Goal: Task Accomplishment & Management: Manage account settings

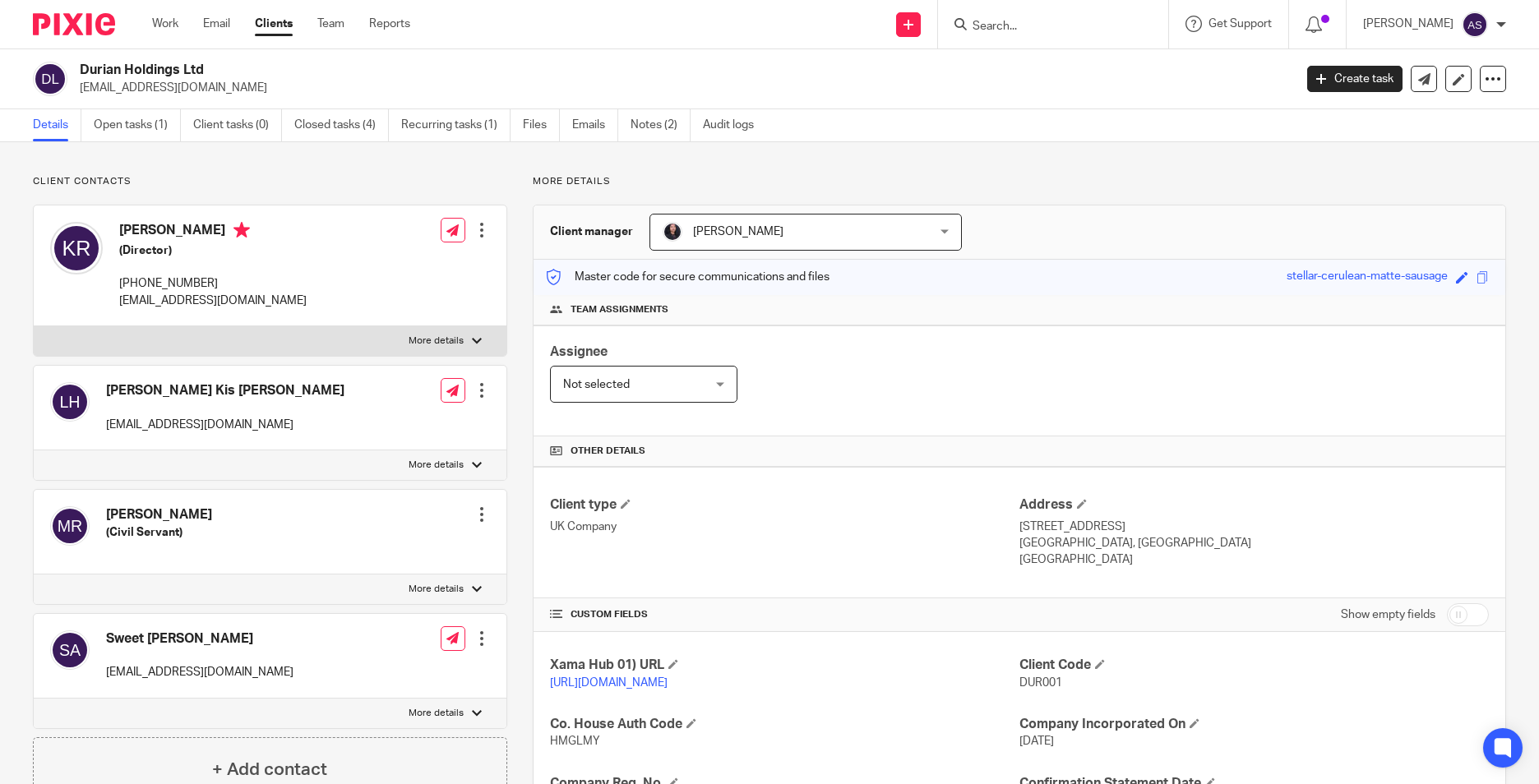
scroll to position [247, 0]
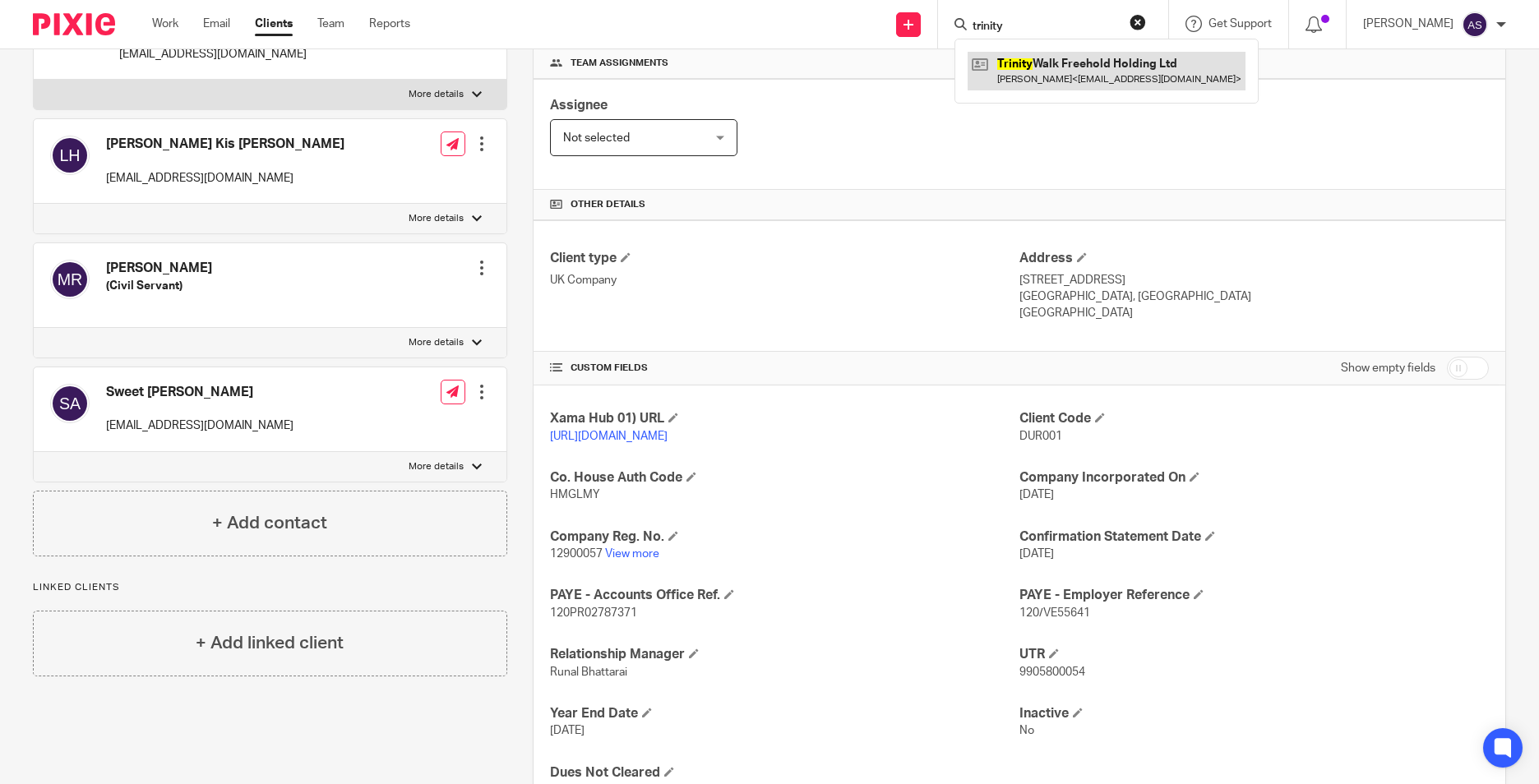
type input "trinity"
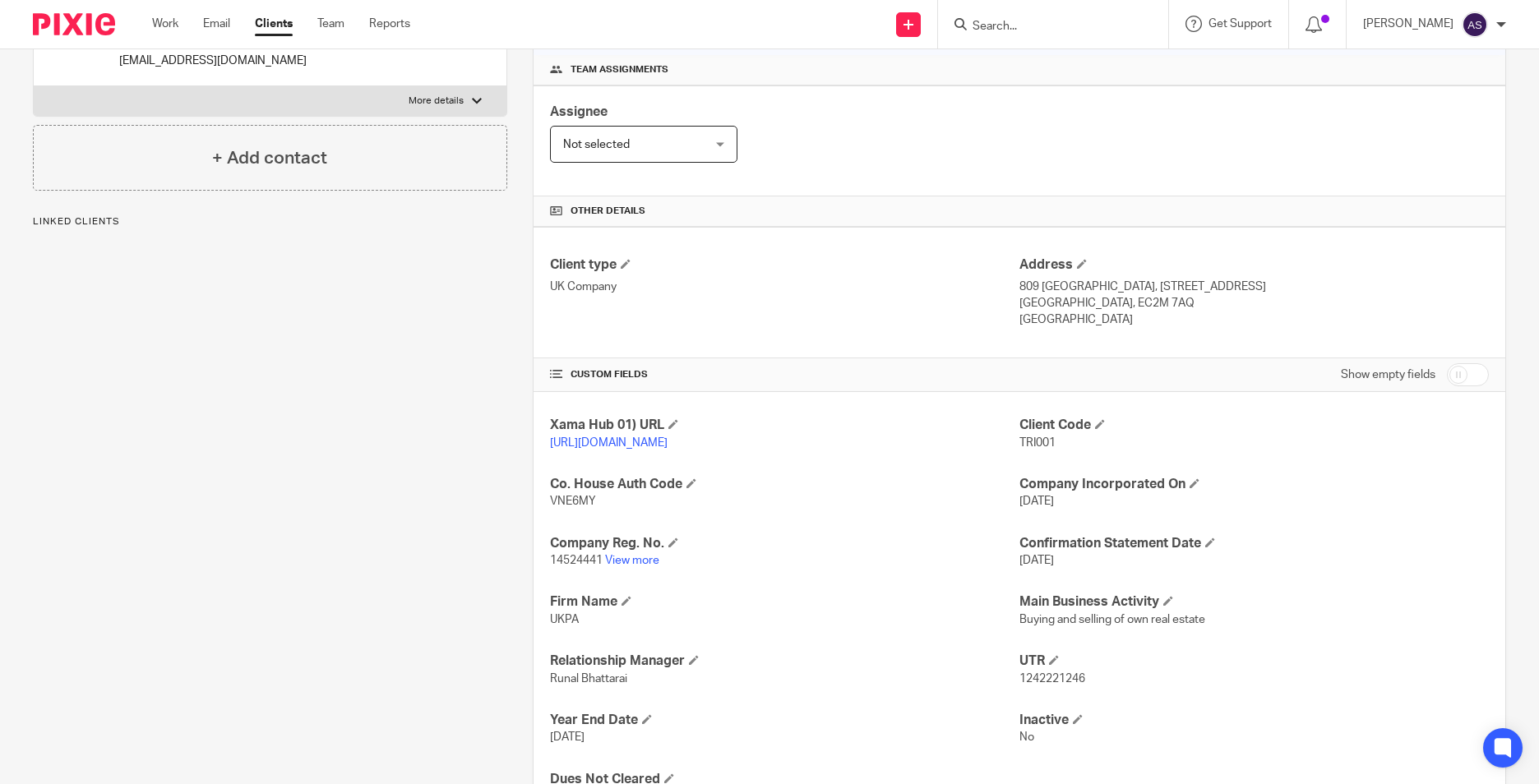
scroll to position [247, 0]
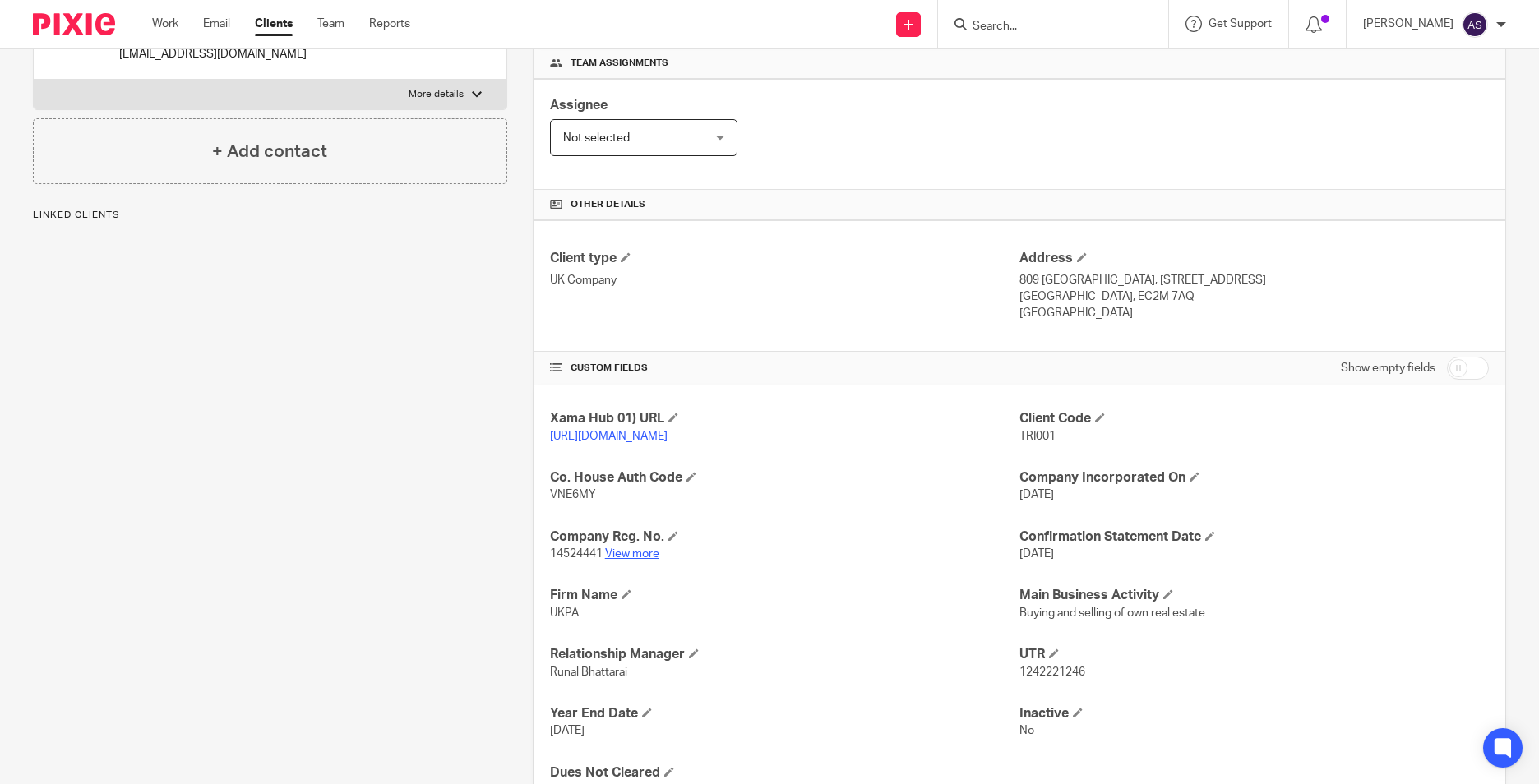
click at [618, 559] on link "View more" at bounding box center [632, 553] width 54 height 11
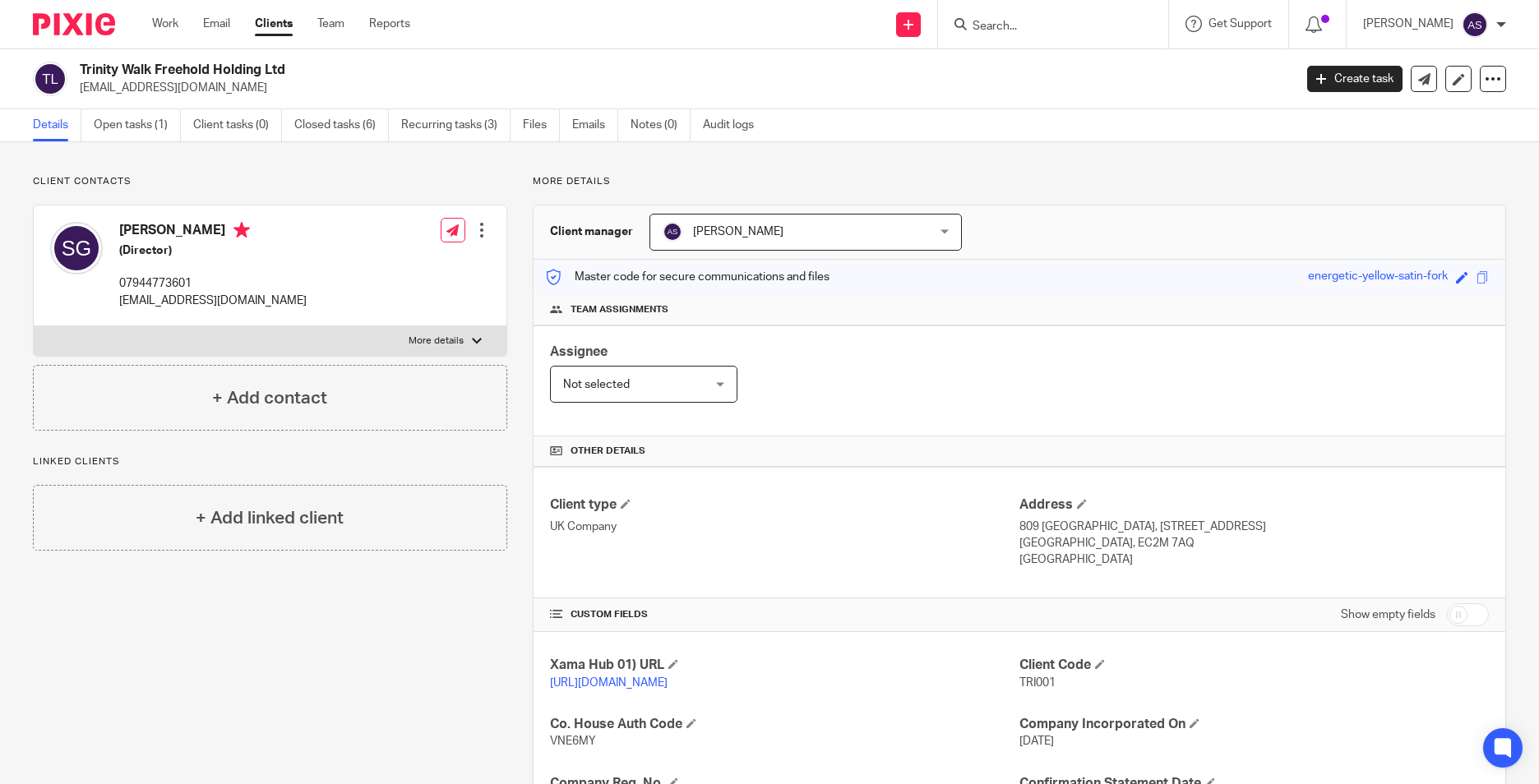
drag, startPoint x: 138, startPoint y: 136, endPoint x: 236, endPoint y: 163, distance: 101.7
click at [139, 136] on link "Open tasks (1)" at bounding box center [138, 125] width 87 height 32
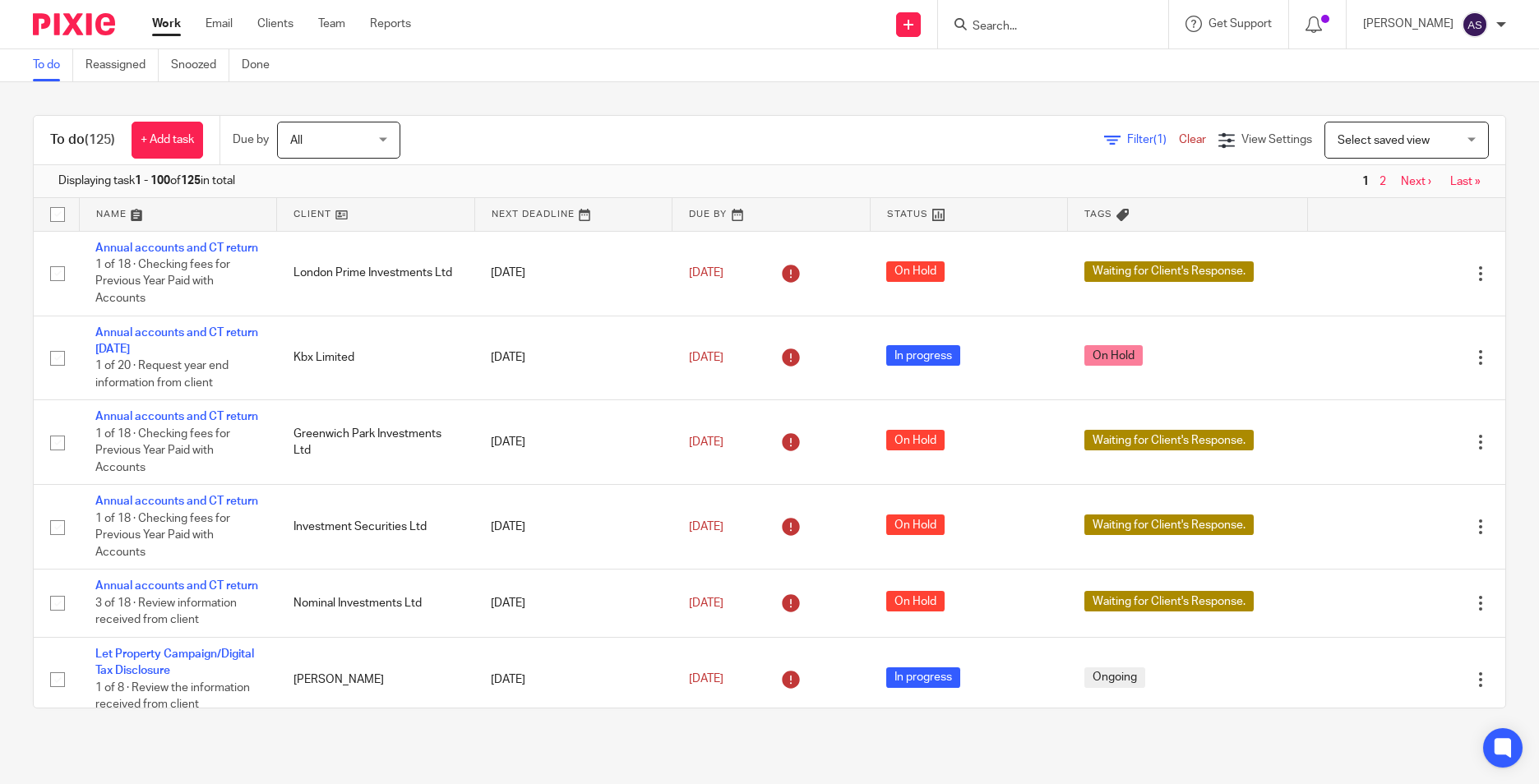
scroll to position [493, 0]
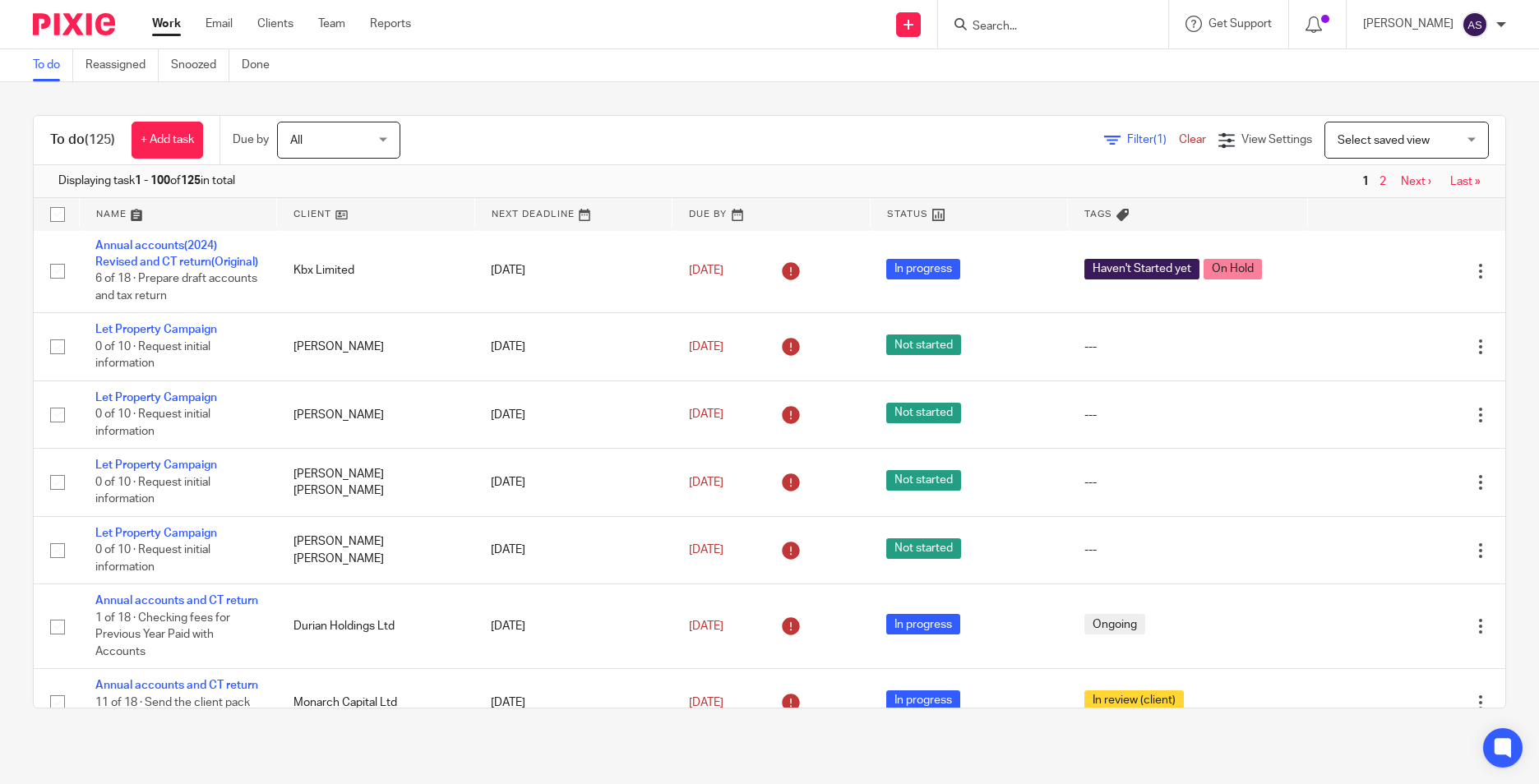
click at [1006, 37] on div at bounding box center [1053, 24] width 230 height 49
click at [1015, 24] on input "Search" at bounding box center [1045, 27] width 148 height 15
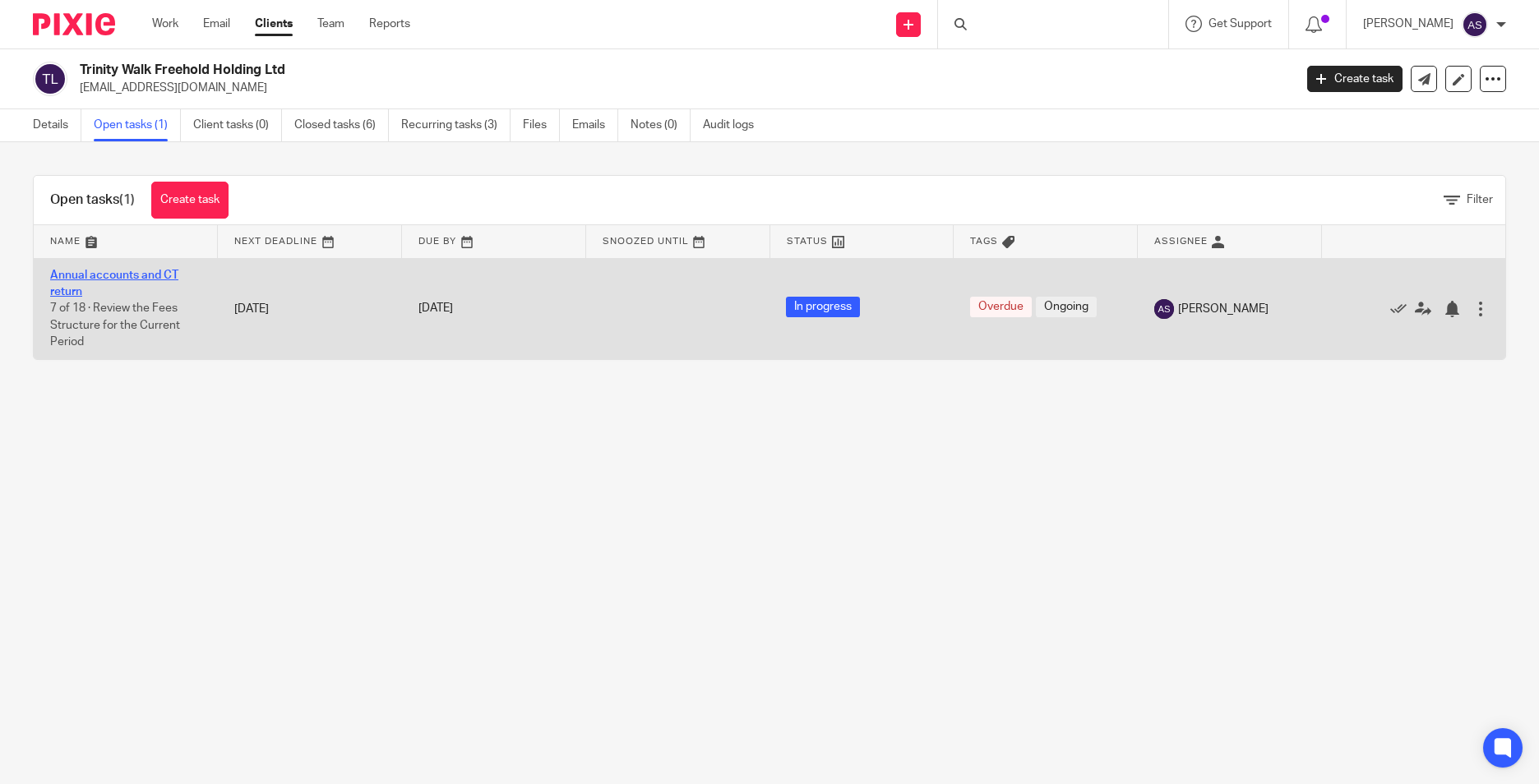
click at [97, 271] on link "Annual accounts and CT return" at bounding box center [114, 283] width 128 height 28
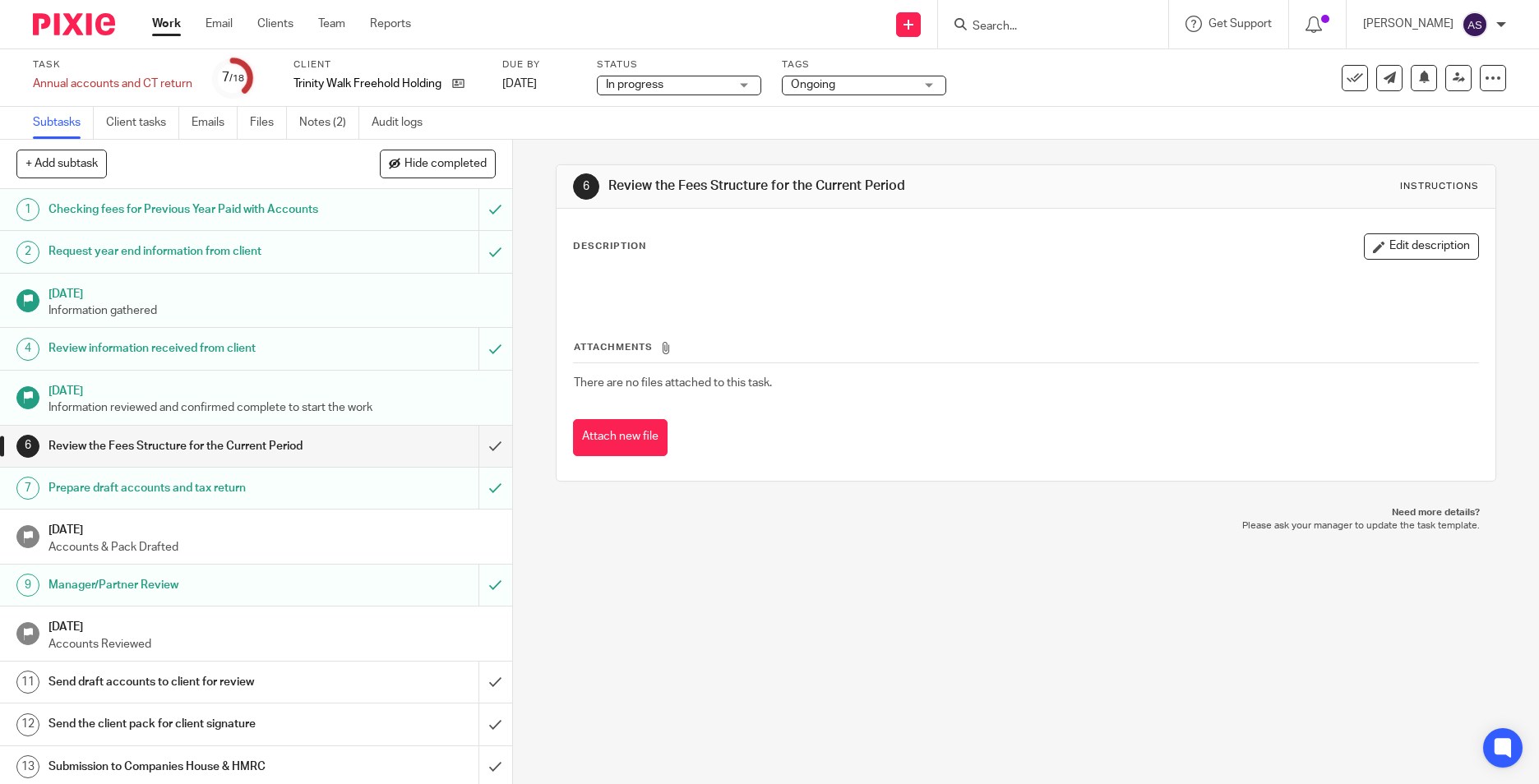
click at [231, 260] on h1 "Request year end information from client" at bounding box center [186, 252] width 276 height 24
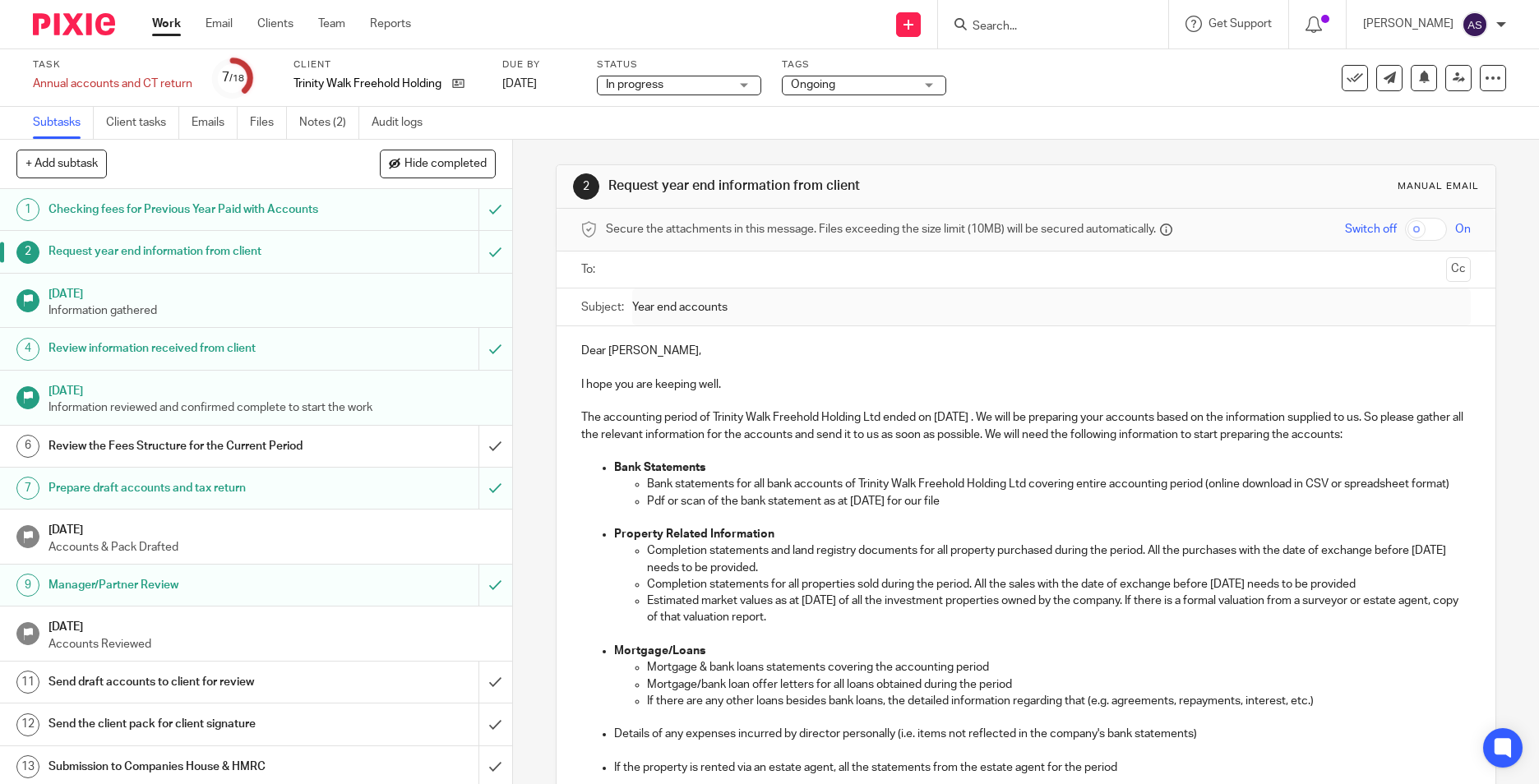
scroll to position [165, 0]
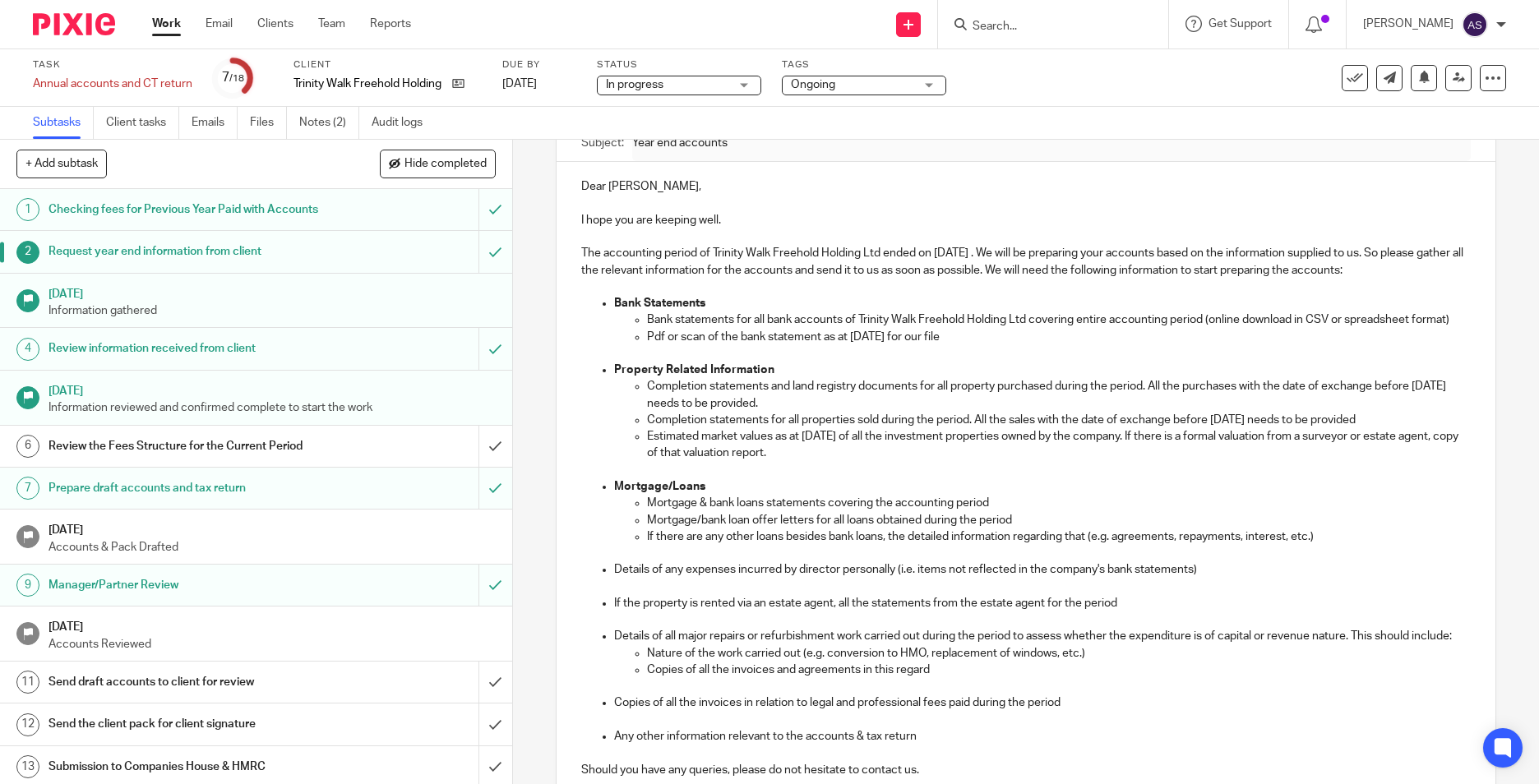
click at [240, 598] on h1 "Manager/Partner Review" at bounding box center [186, 585] width 276 height 24
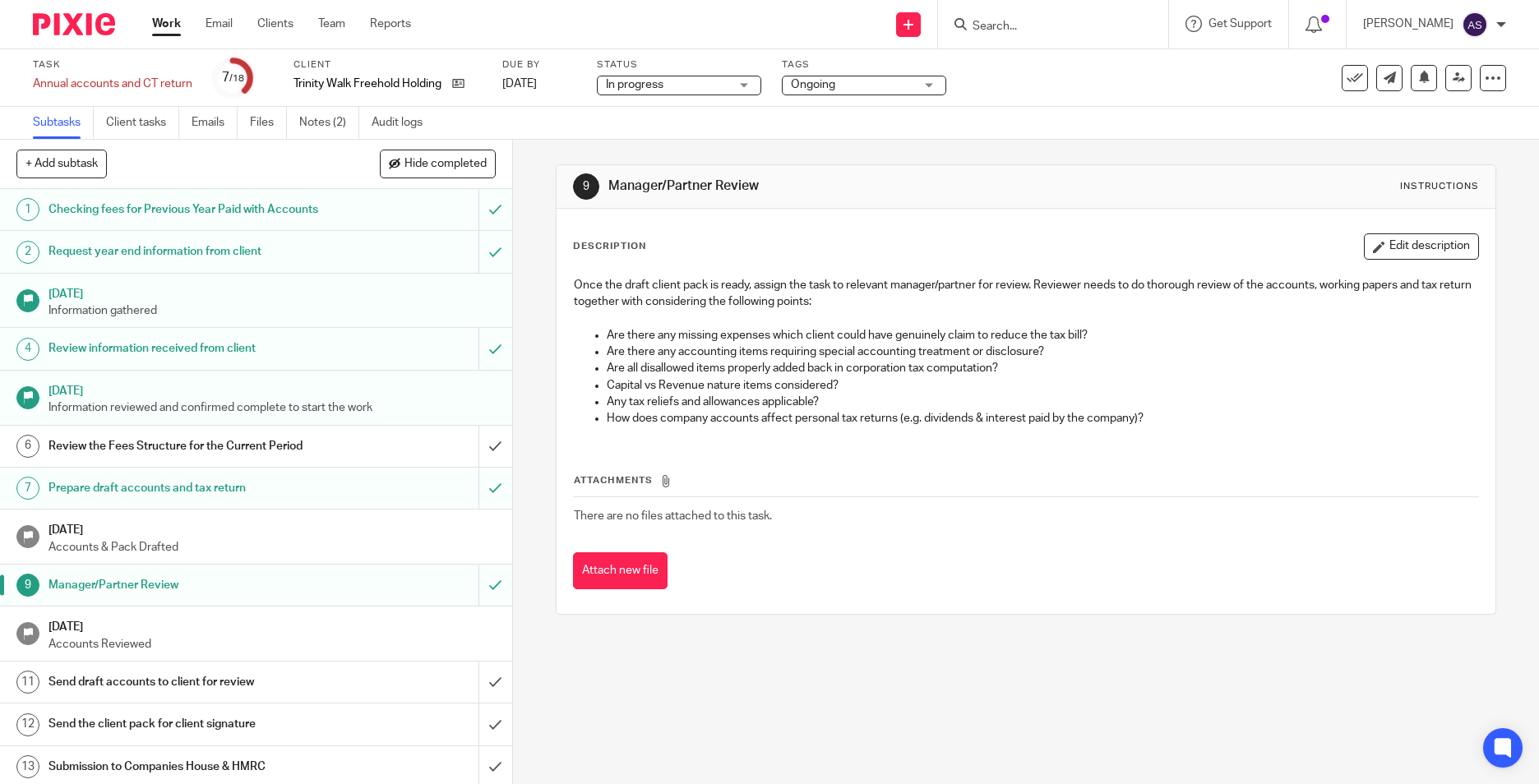
click at [291, 501] on h1 "Prepare draft accounts and tax return" at bounding box center [186, 488] width 276 height 24
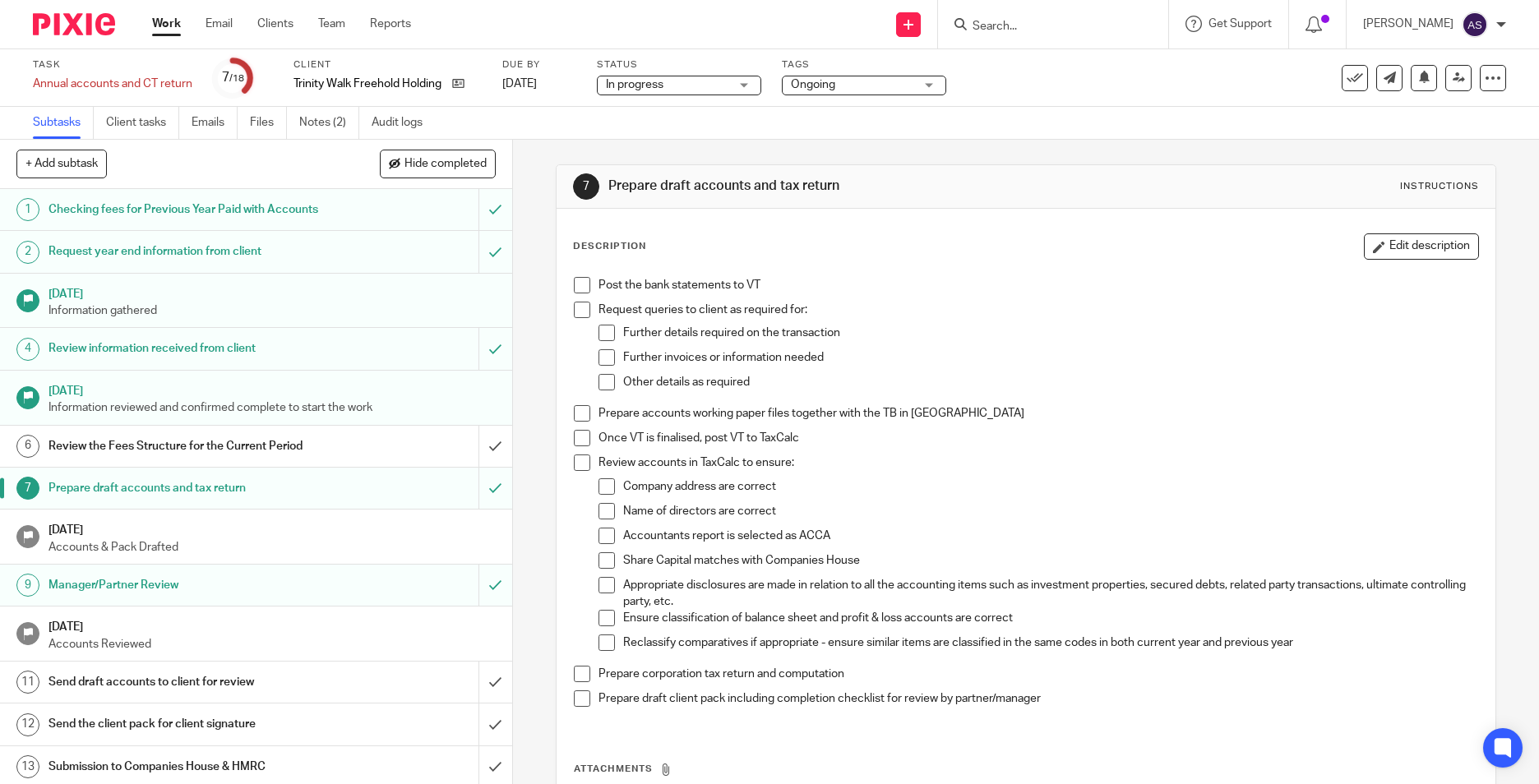
scroll to position [144, 0]
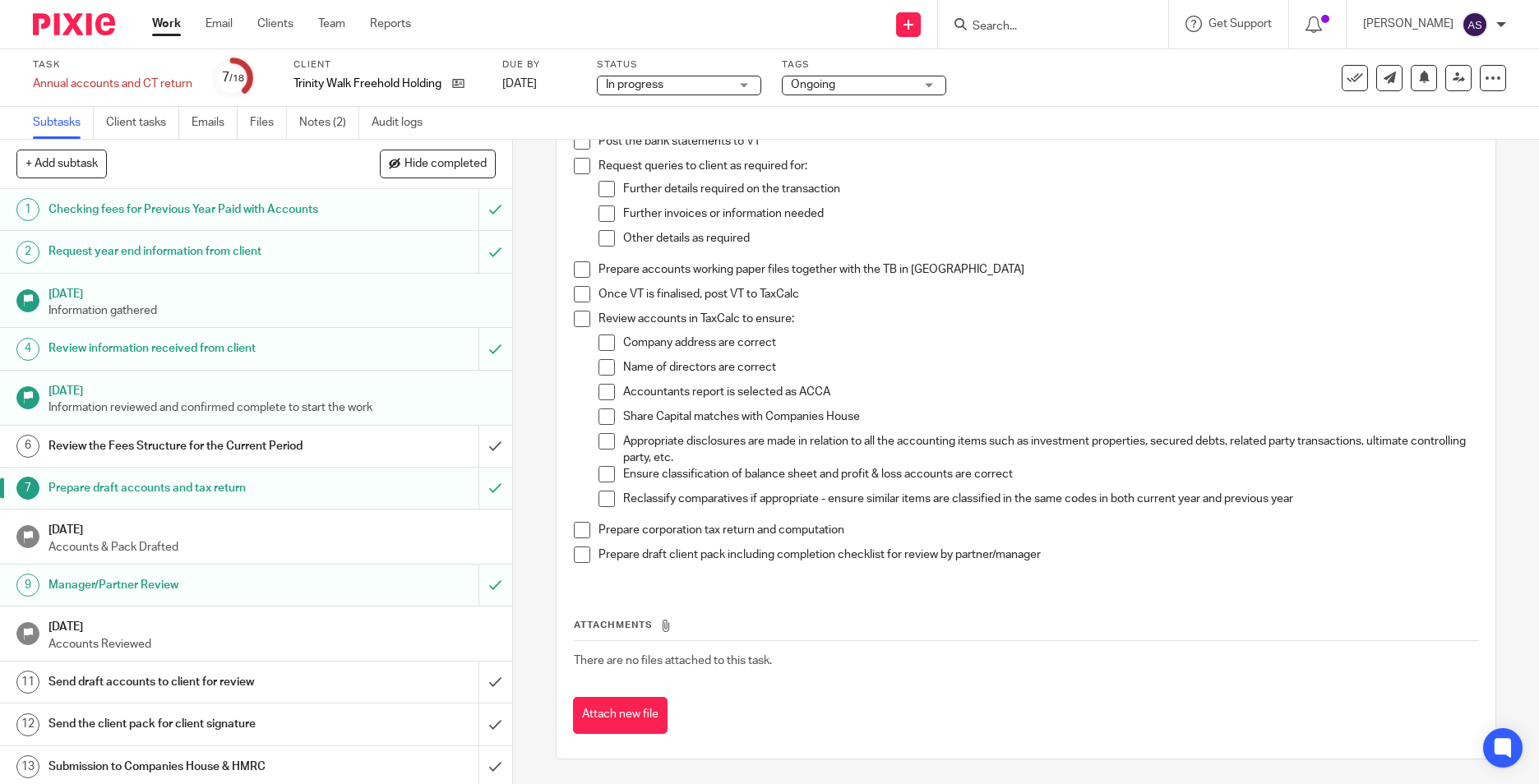
click at [193, 694] on h1 "Send draft accounts to client for review" at bounding box center [186, 682] width 276 height 24
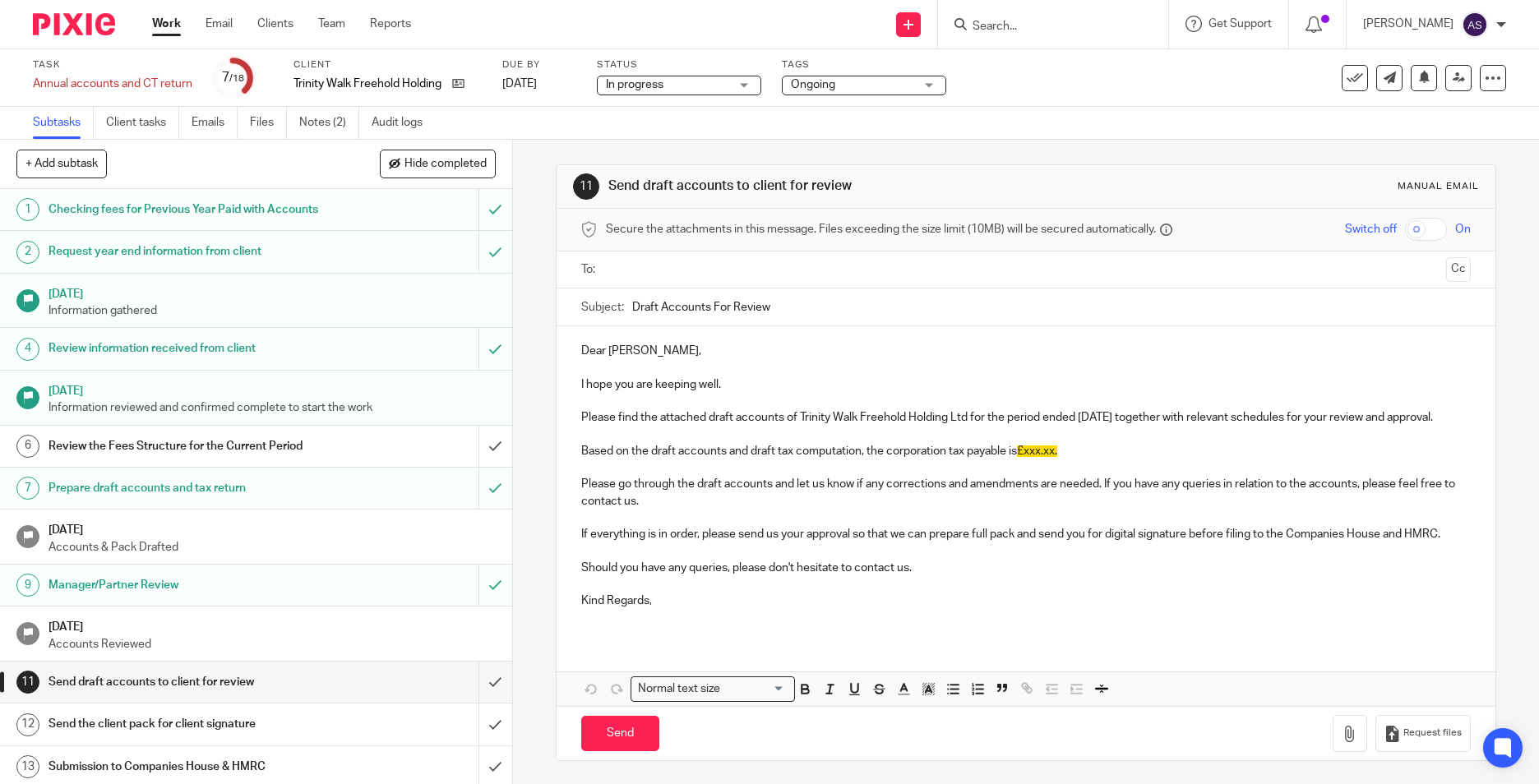
click at [942, 476] on p at bounding box center [1026, 467] width 890 height 17
drag, startPoint x: 575, startPoint y: 470, endPoint x: 1082, endPoint y: 474, distance: 507.0
click at [1082, 459] on p "Based on the draft accounts and draft tax computation, the corporation tax paya…" at bounding box center [1026, 451] width 890 height 17
copy p "Based on the draft accounts and draft tax computation, the corporation tax paya…"
click at [623, 510] on p "Please go through the draft accounts and let us know if any corrections and ame…" at bounding box center [1026, 492] width 890 height 34
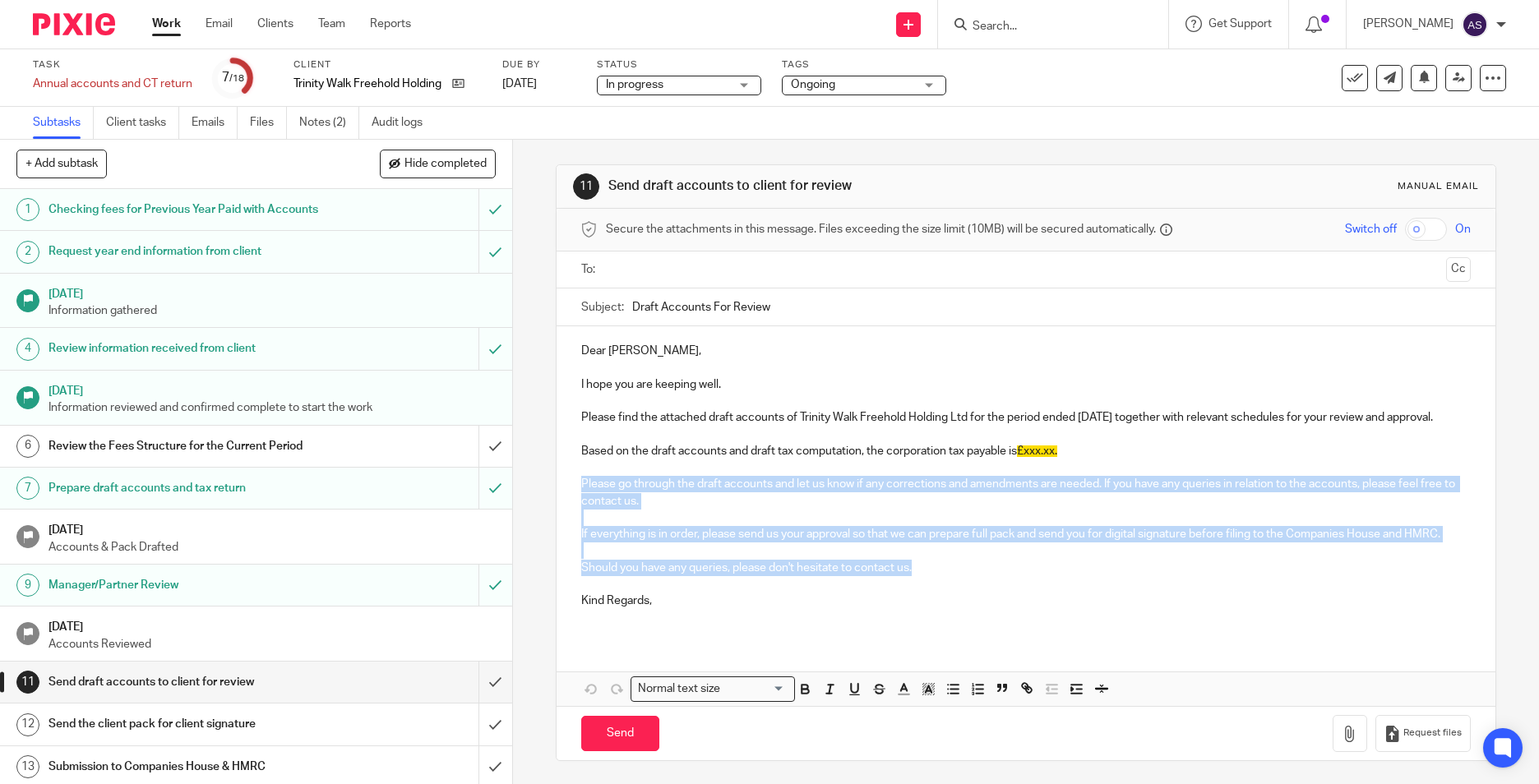
drag, startPoint x: 578, startPoint y: 497, endPoint x: 924, endPoint y: 582, distance: 356.3
click at [924, 582] on div "Dear Saira, I hope you are keeping well. Please find the attached draft account…" at bounding box center [1026, 483] width 939 height 313
copy div "Please go through the draft accounts and let us know if any corrections and ame…"
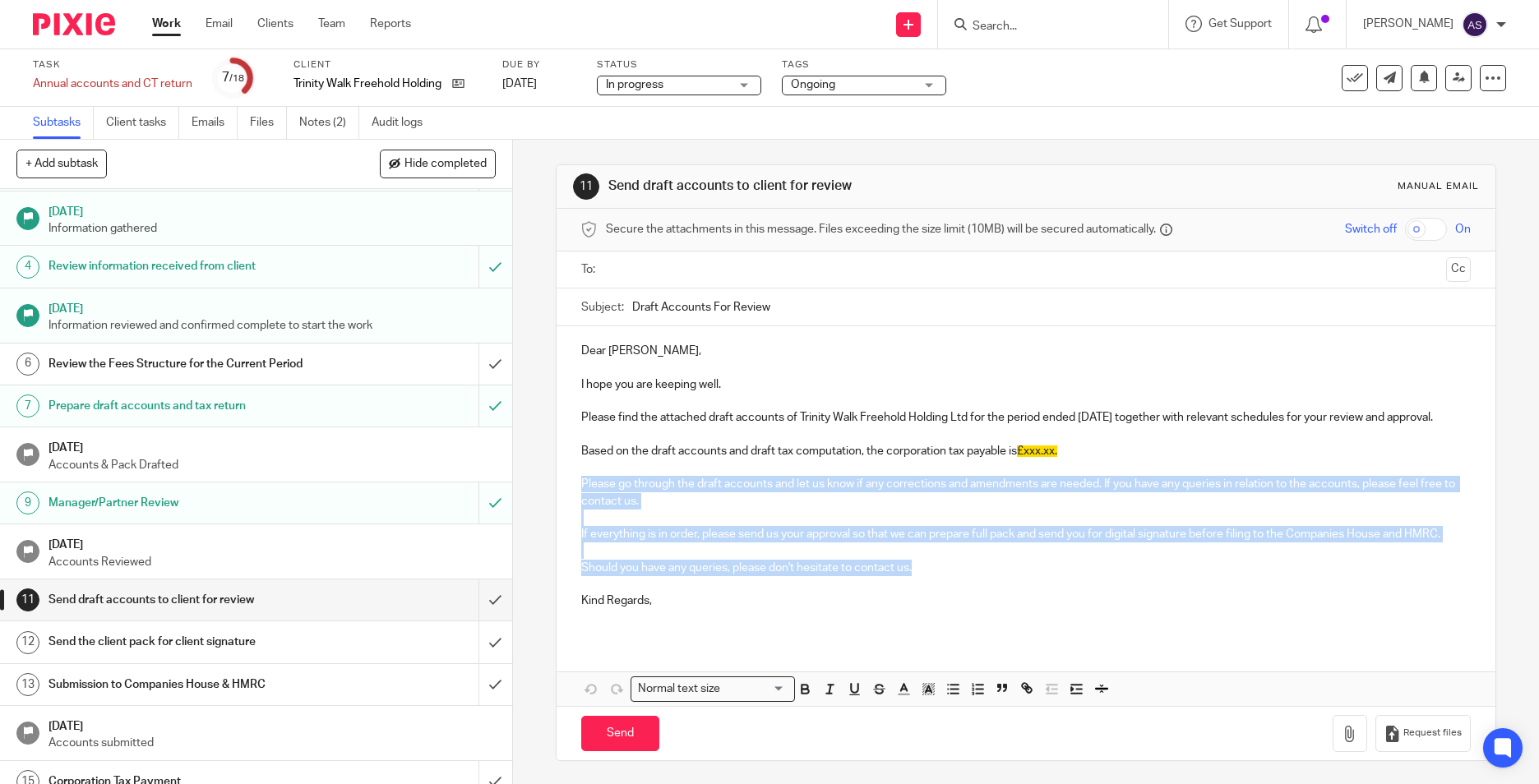
scroll to position [247, 0]
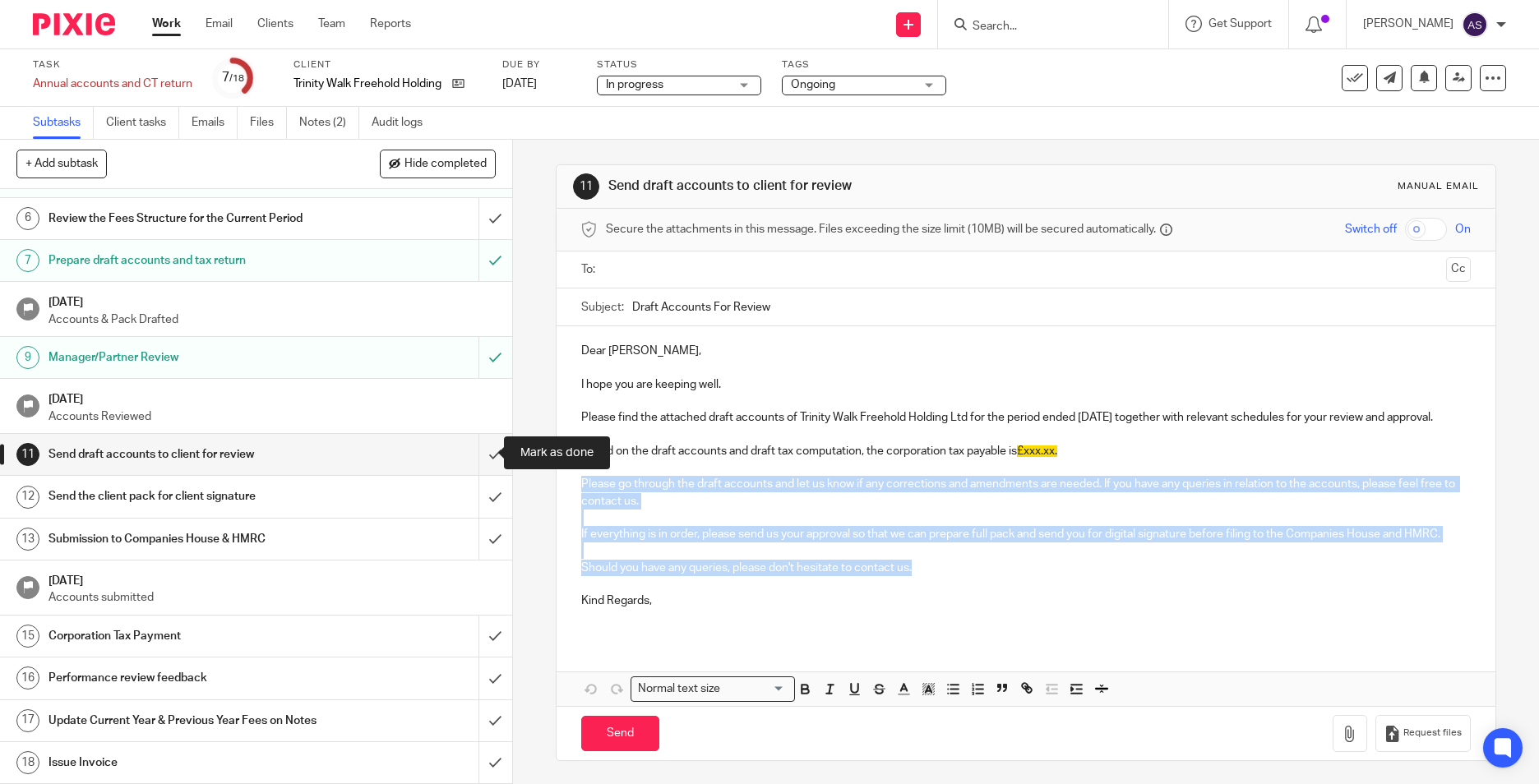
drag, startPoint x: 473, startPoint y: 457, endPoint x: 574, endPoint y: 499, distance: 109.4
click at [473, 457] on input "submit" at bounding box center [256, 454] width 512 height 41
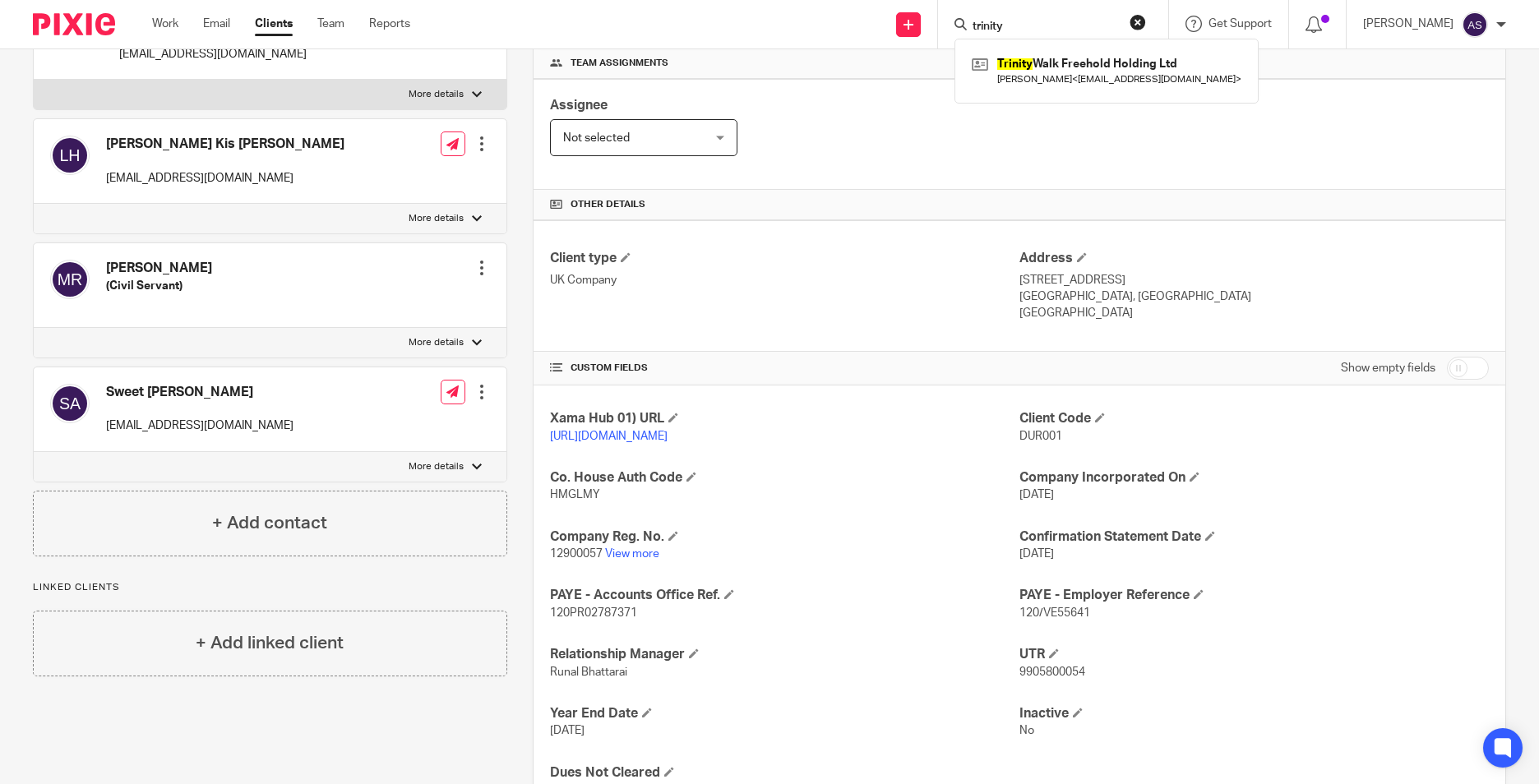
scroll to position [247, 0]
